Goal: Information Seeking & Learning: Find specific fact

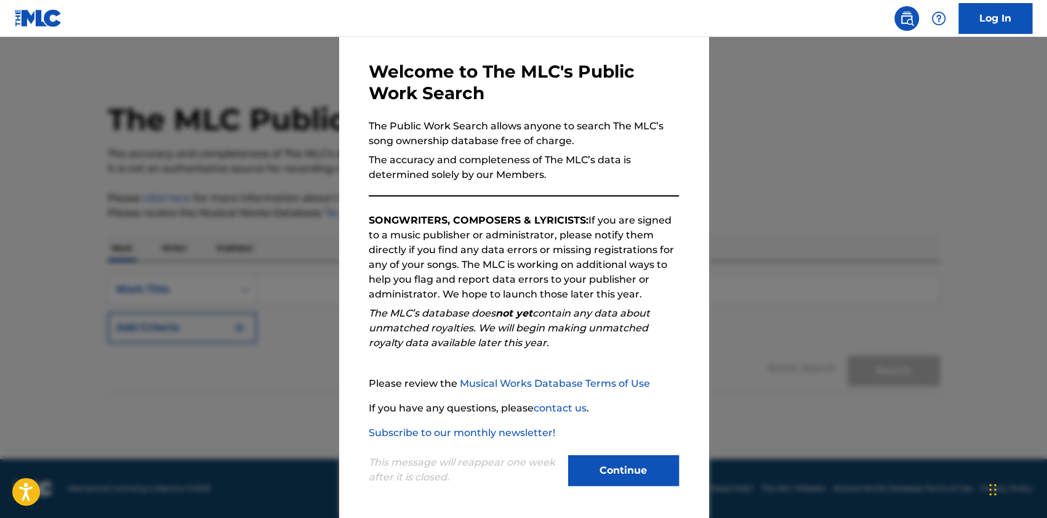
click at [641, 470] on button "Continue" at bounding box center [623, 470] width 111 height 31
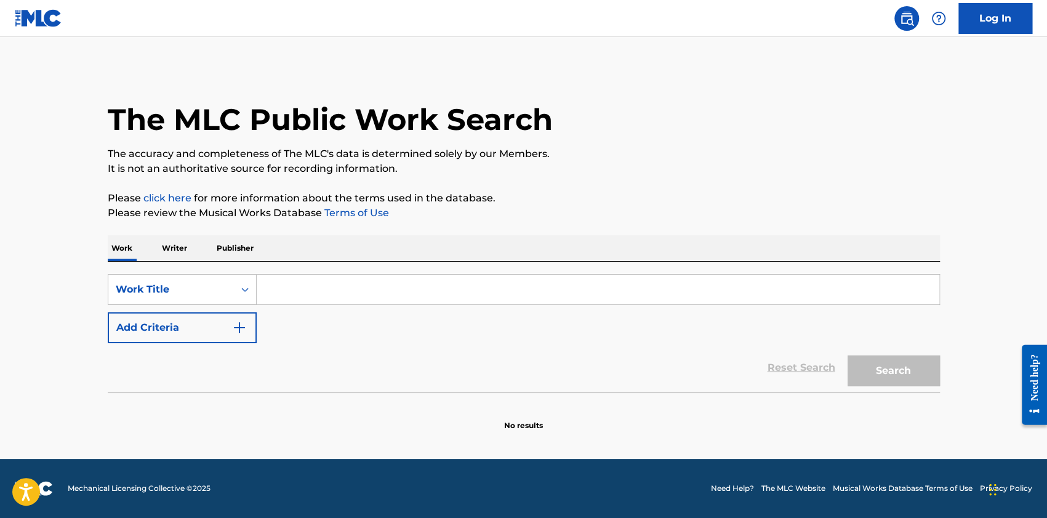
click at [335, 299] on input "Search Form" at bounding box center [598, 290] width 683 height 30
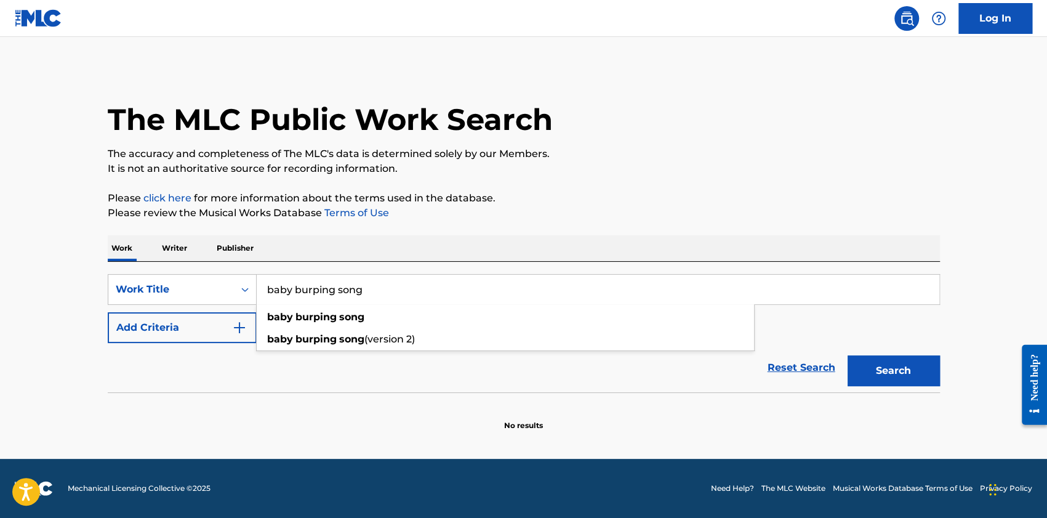
type input "baby burping song"
click at [848, 355] on button "Search" at bounding box center [894, 370] width 92 height 31
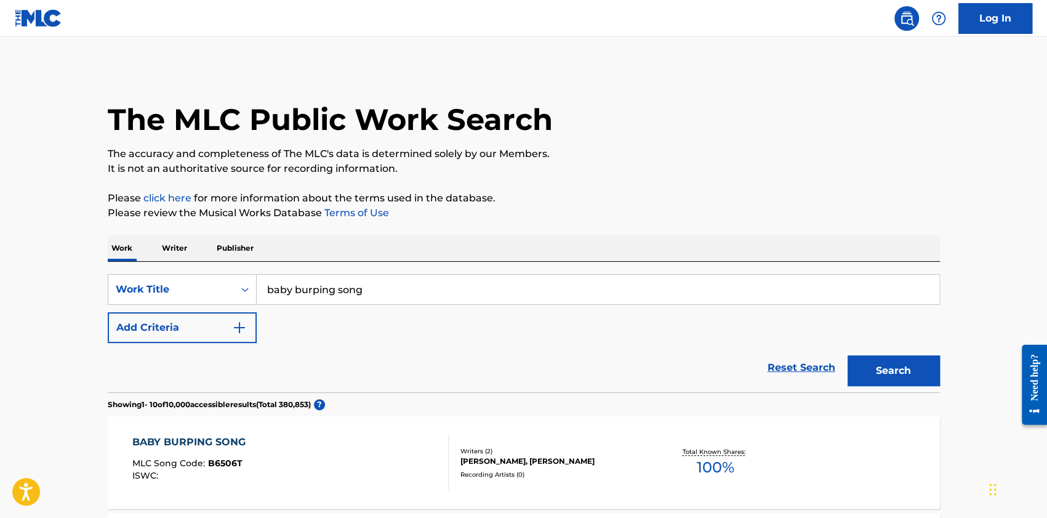
scroll to position [123, 0]
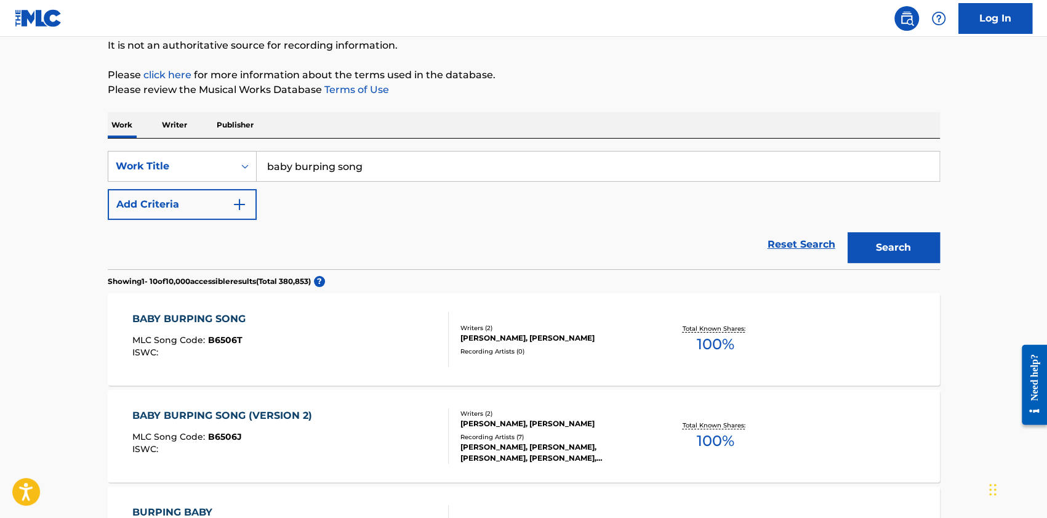
click at [221, 319] on div "BABY BURPING SONG" at bounding box center [191, 318] width 119 height 15
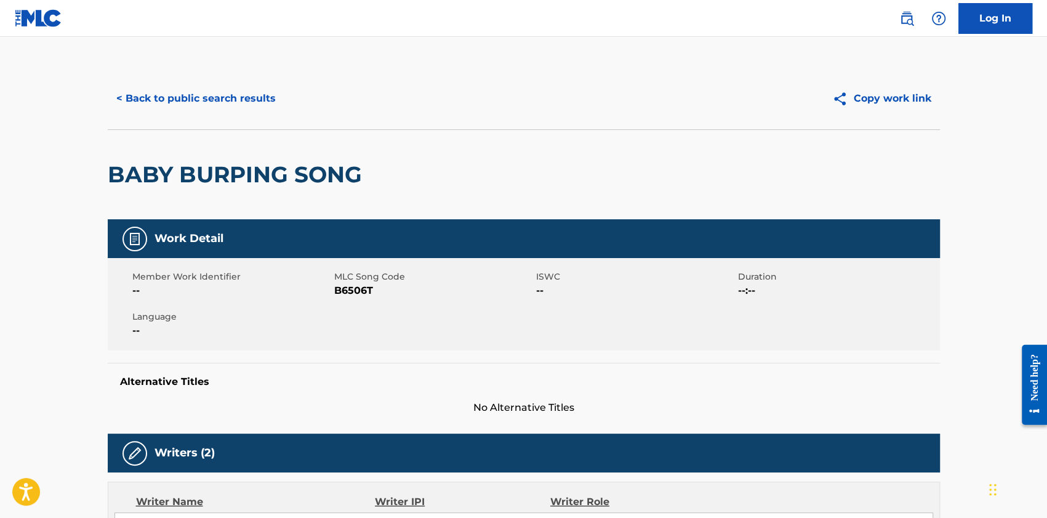
scroll to position [308, 0]
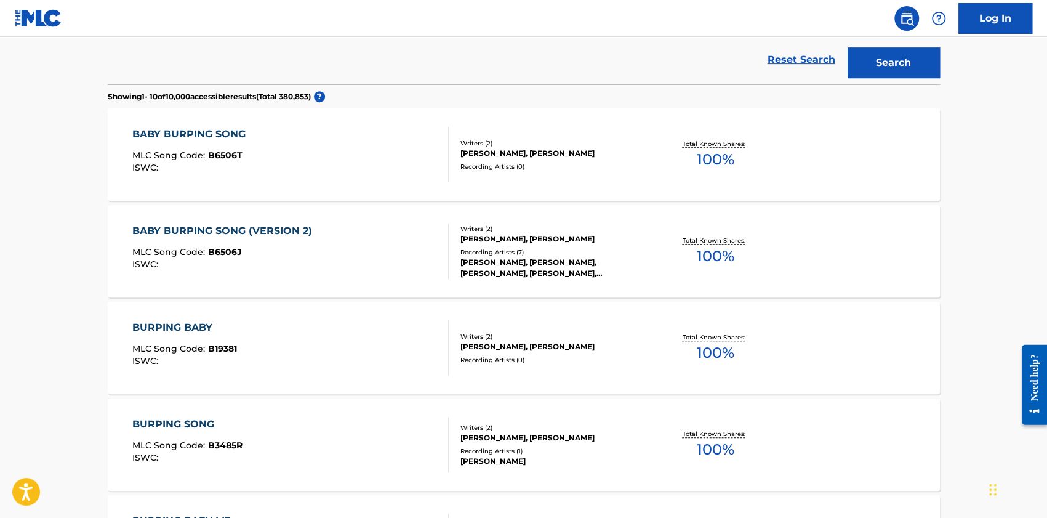
scroll to position [123, 0]
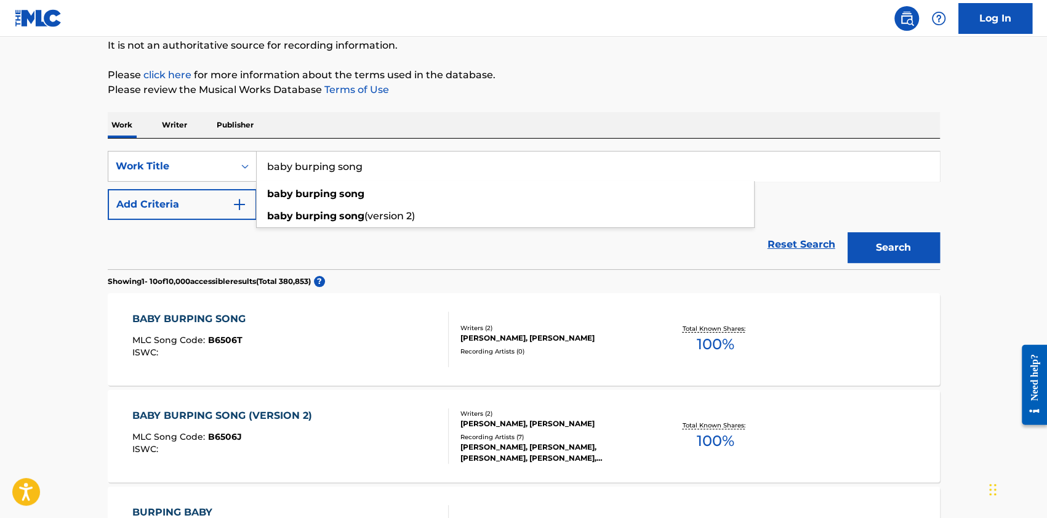
drag, startPoint x: 363, startPoint y: 159, endPoint x: 193, endPoint y: 140, distance: 171.6
click at [196, 141] on div "SearchWithCriteriaaaff3887-21d6-49a7-9f56-17db42b8c6bf Work Title baby burping …" at bounding box center [524, 204] width 832 height 131
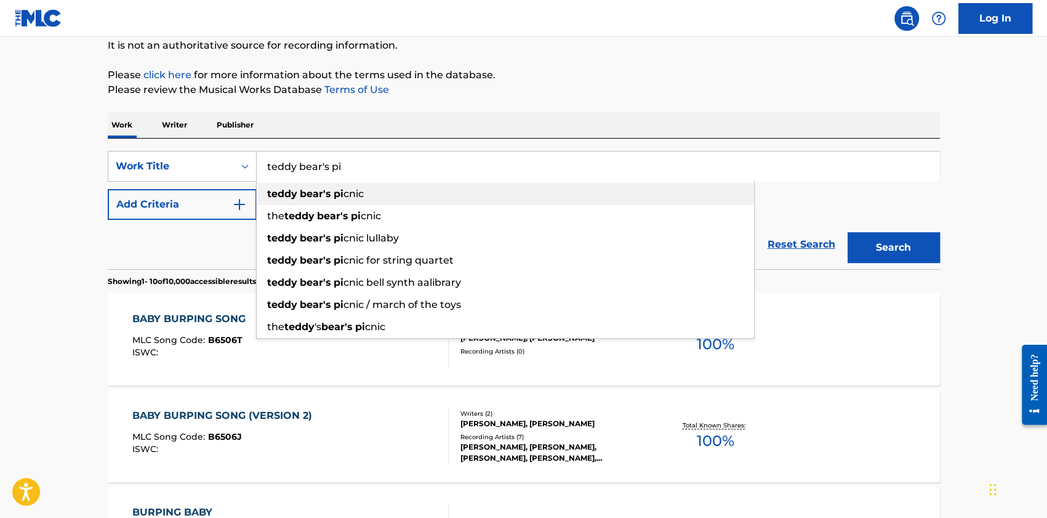
click at [316, 199] on strong "bear's" at bounding box center [315, 194] width 31 height 12
type input "teddy bear's picnic"
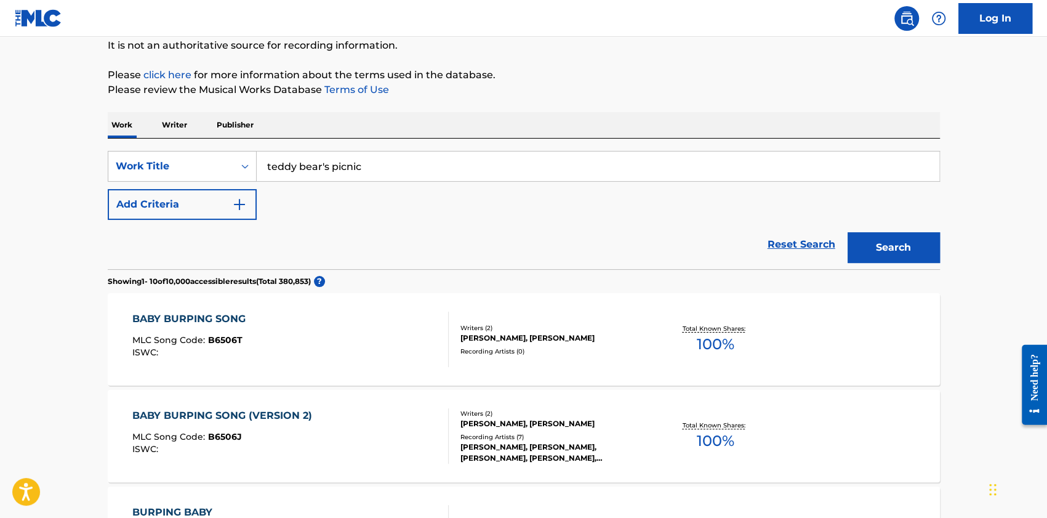
drag, startPoint x: 879, startPoint y: 242, endPoint x: 837, endPoint y: 255, distance: 43.8
click at [879, 243] on button "Search" at bounding box center [894, 247] width 92 height 31
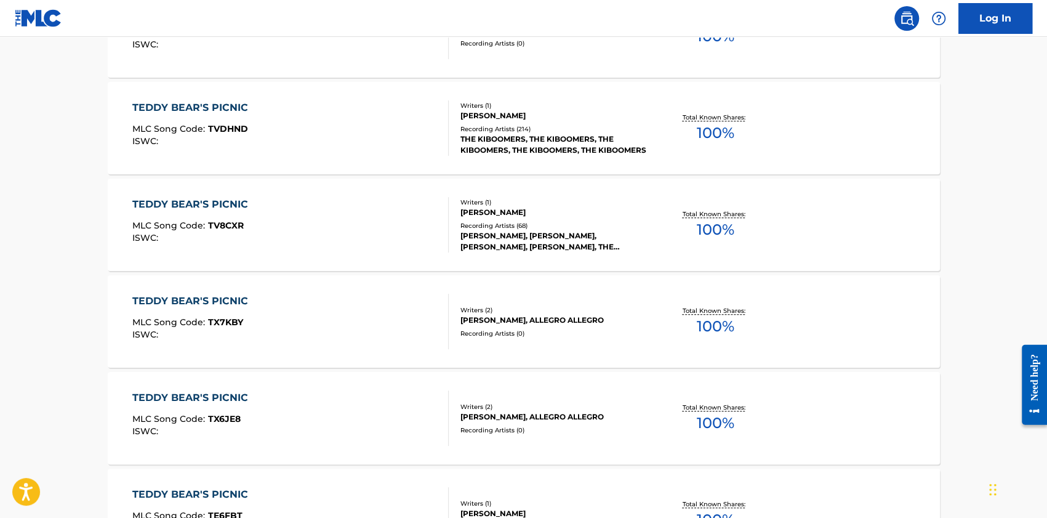
scroll to position [0, 0]
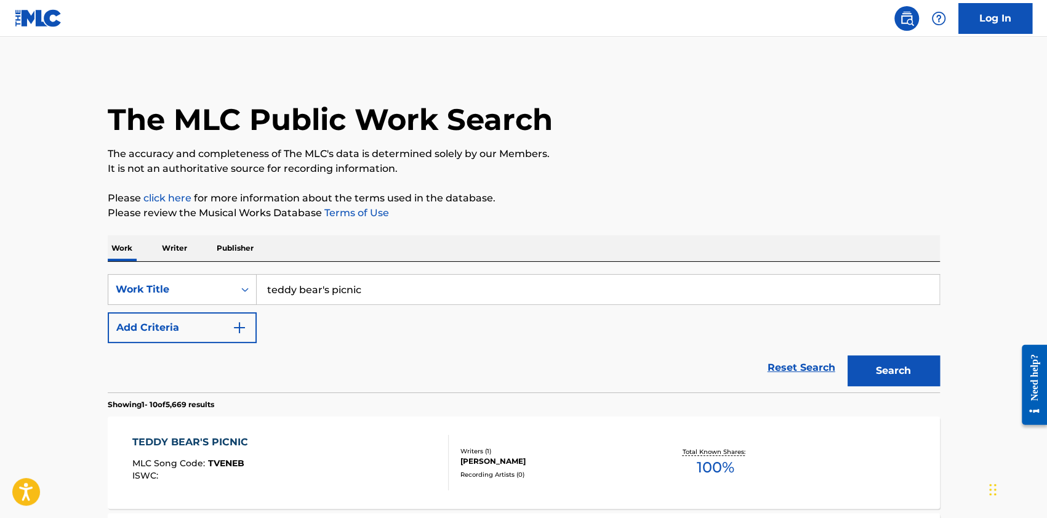
click at [217, 321] on button "Add Criteria" at bounding box center [182, 327] width 149 height 31
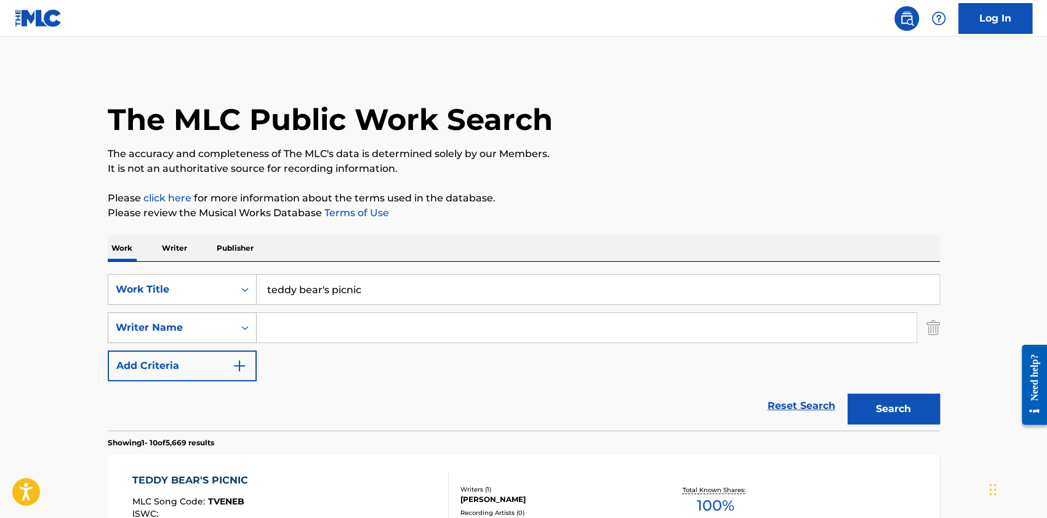
click at [159, 329] on div "Writer Name" at bounding box center [171, 327] width 111 height 15
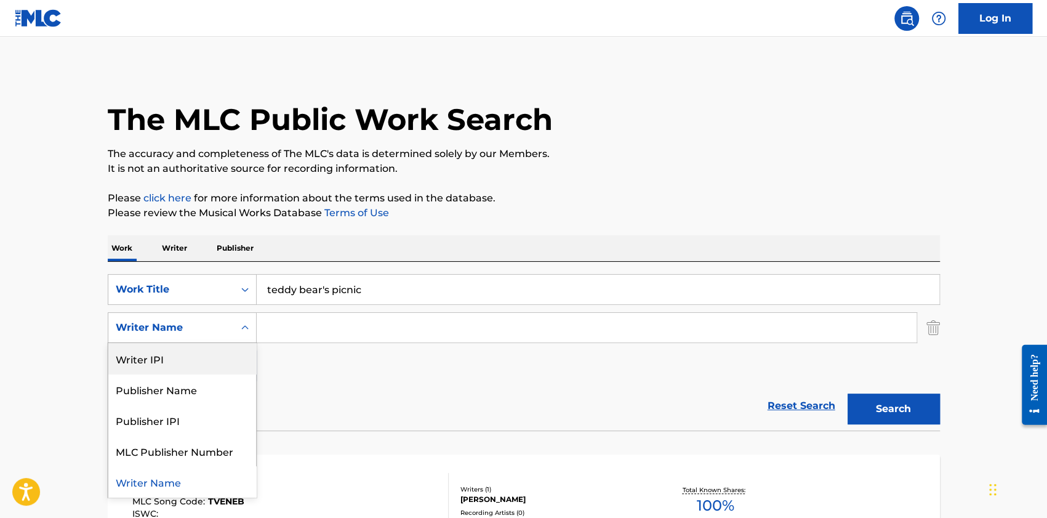
click at [294, 332] on input "Search Form" at bounding box center [587, 328] width 660 height 30
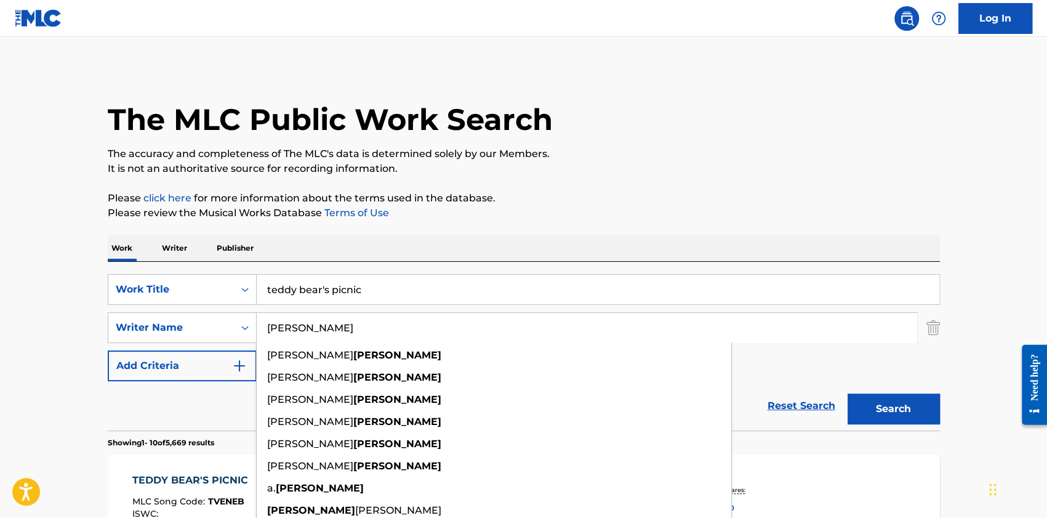
type input "[PERSON_NAME]"
click at [848, 393] on button "Search" at bounding box center [894, 408] width 92 height 31
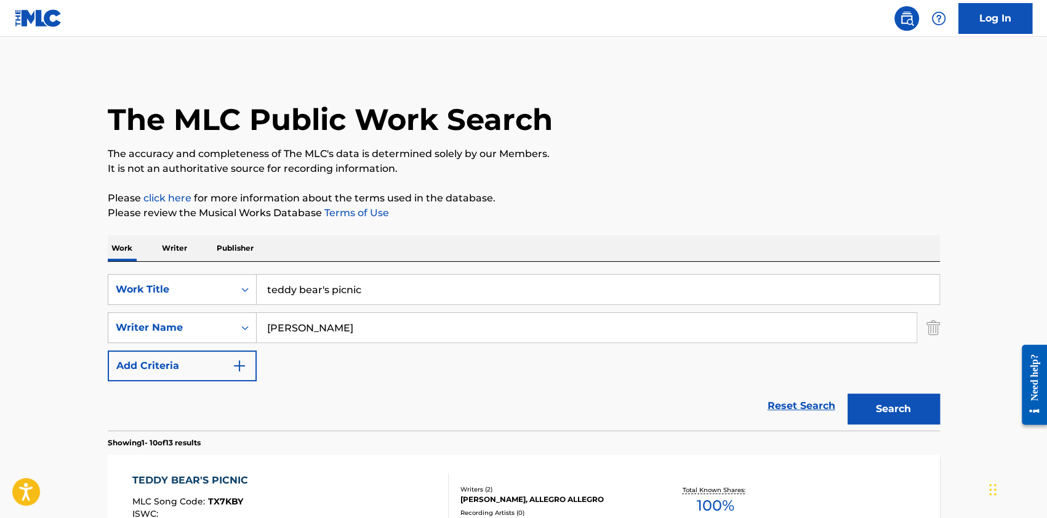
scroll to position [308, 0]
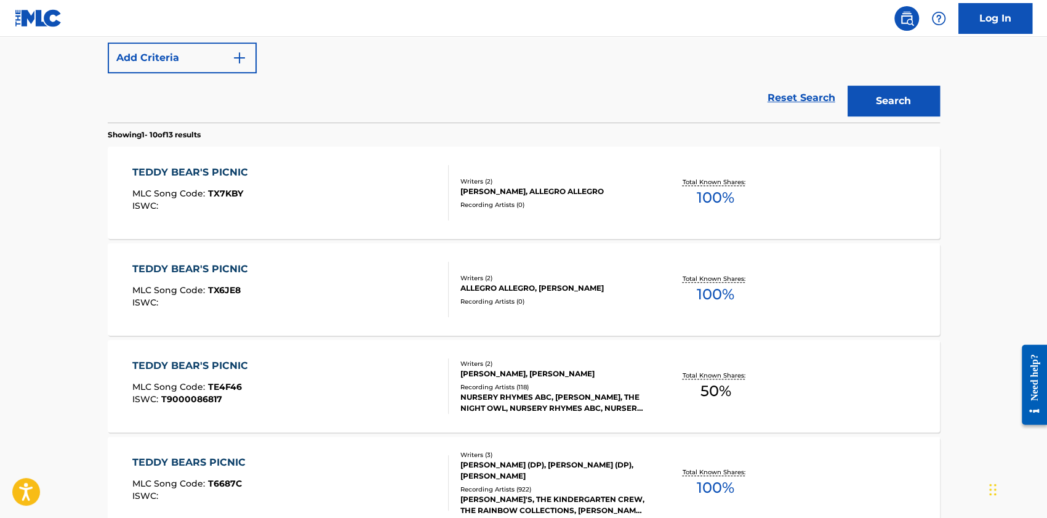
click at [225, 171] on div "TEDDY BEAR'S PICNIC" at bounding box center [193, 172] width 122 height 15
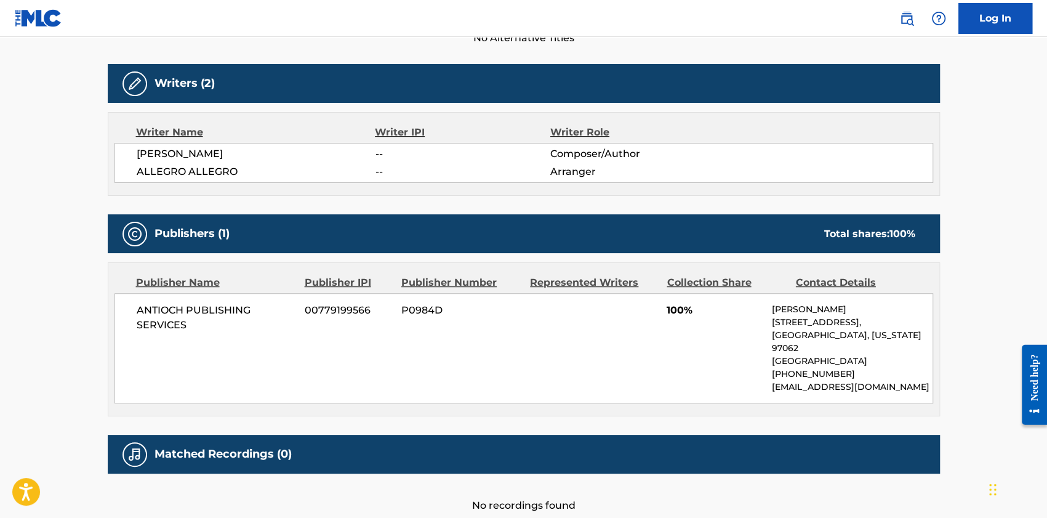
scroll to position [431, 0]
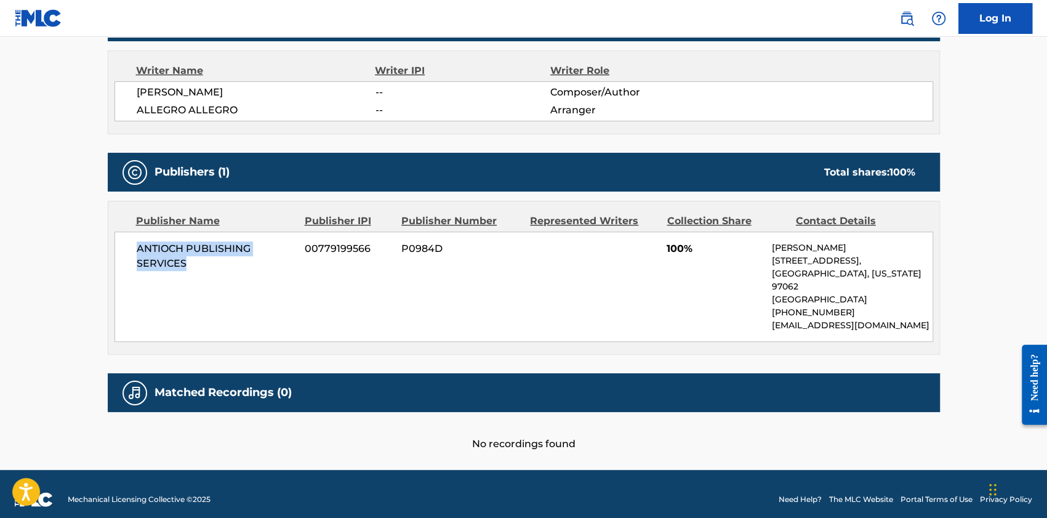
drag, startPoint x: 191, startPoint y: 263, endPoint x: 135, endPoint y: 242, distance: 59.8
click at [135, 242] on div "ANTIOCH PUBLISHING SERVICES 00779199566 P0984D 100% [PERSON_NAME] [STREET_ADDRE…" at bounding box center [523, 286] width 819 height 110
copy span "ANTIOCH PUBLISHING SERVICES"
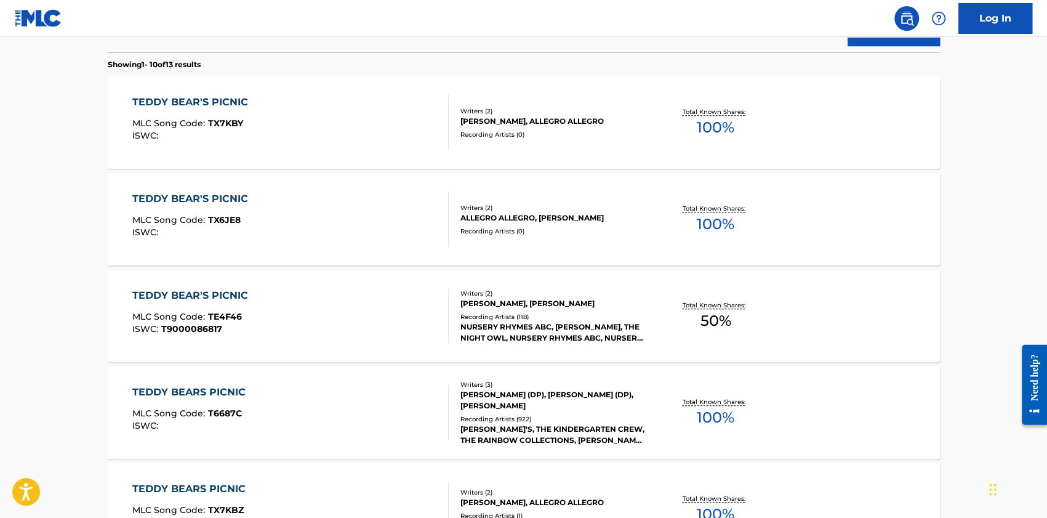
click at [214, 199] on div "TEDDY BEAR'S PICNIC" at bounding box center [193, 198] width 122 height 15
